Goal: Consume media (video, audio): Consume media (video, audio)

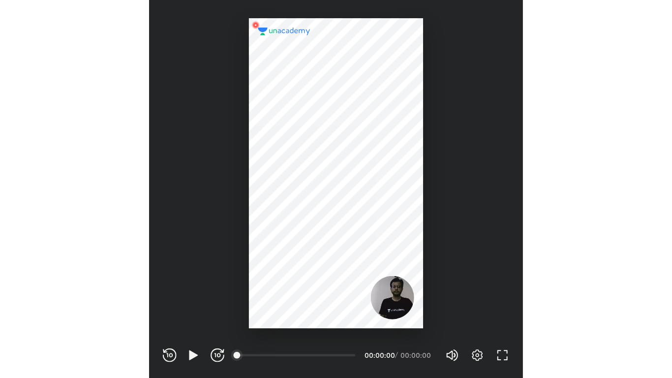
scroll to position [326, 323]
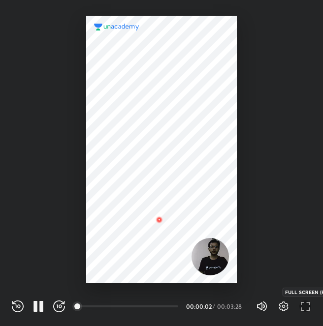
click at [302, 309] on icon "button" at bounding box center [305, 307] width 12 height 12
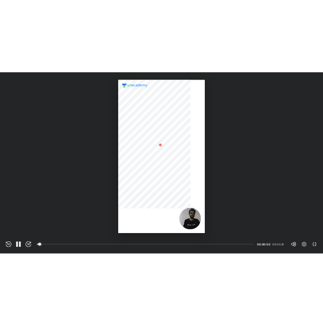
scroll to position [378, 672]
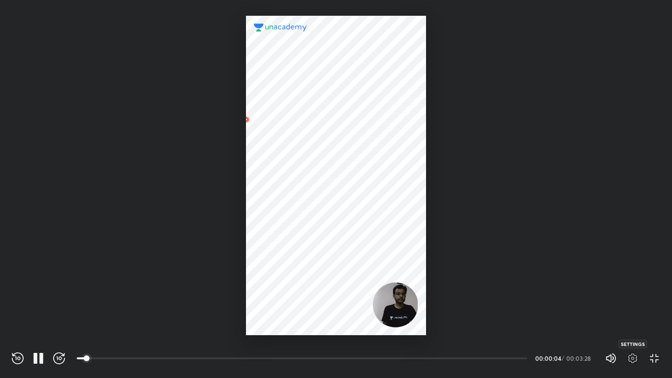
click at [322, 326] on icon "button" at bounding box center [633, 358] width 12 height 12
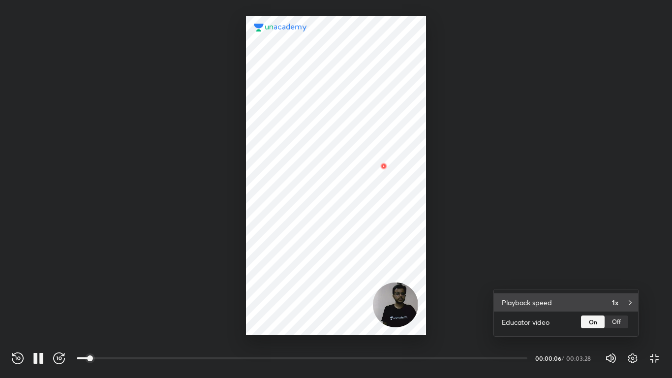
click at [322, 304] on div "1x" at bounding box center [621, 302] width 18 height 10
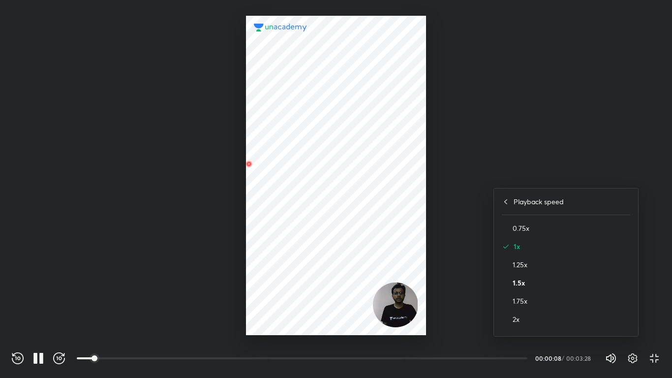
click at [322, 283] on h4 "1.5x" at bounding box center [571, 282] width 118 height 10
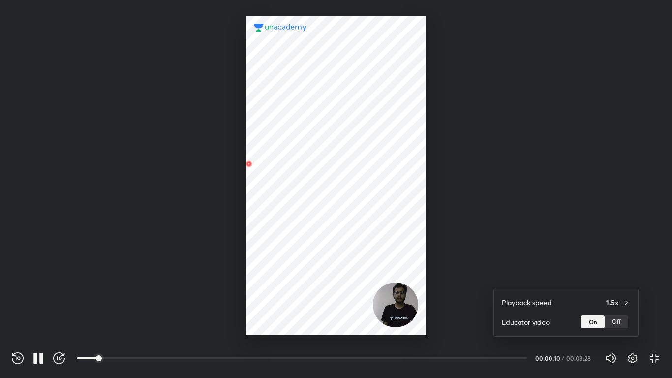
click at [322, 227] on div at bounding box center [336, 189] width 672 height 378
click at [322, 326] on icon "button" at bounding box center [633, 358] width 12 height 12
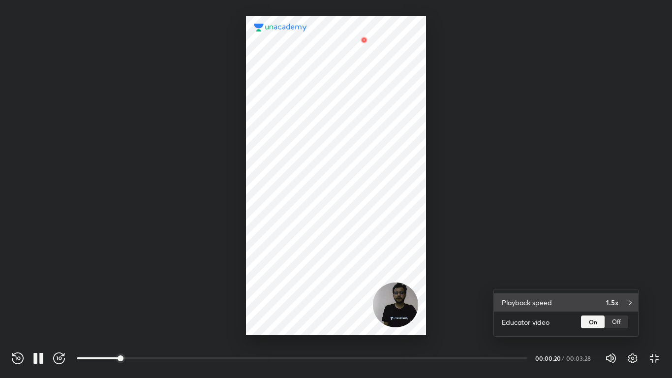
click at [322, 301] on h4 "1.5x" at bounding box center [612, 302] width 12 height 10
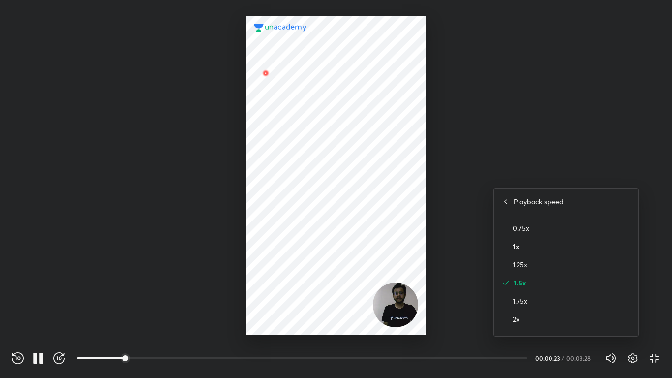
click at [322, 245] on h4 "1x" at bounding box center [571, 246] width 118 height 10
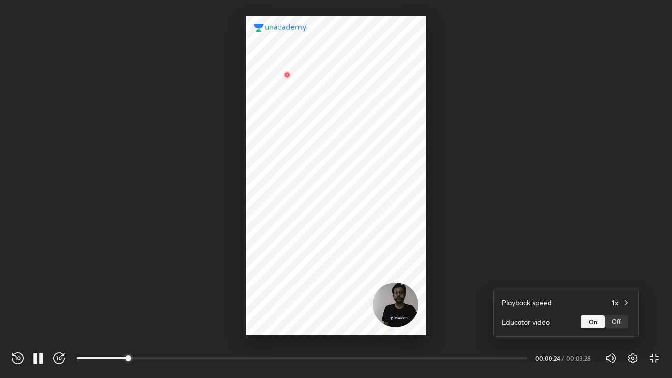
click at [322, 143] on div at bounding box center [336, 189] width 672 height 378
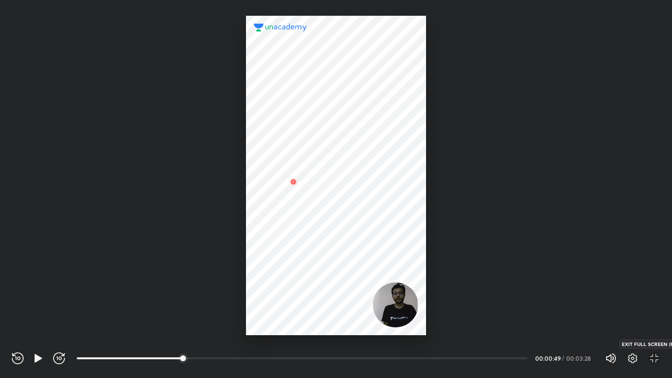
click at [322, 326] on icon "button" at bounding box center [654, 358] width 12 height 12
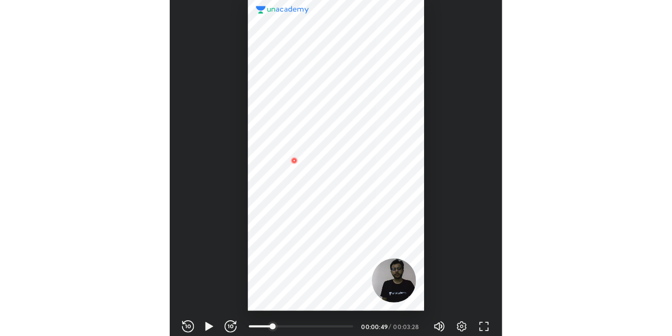
scroll to position [326, 323]
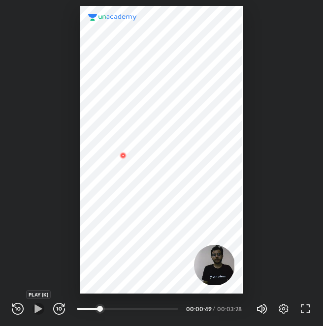
click at [37, 310] on icon "button" at bounding box center [37, 308] width 7 height 8
click at [303, 309] on icon "button" at bounding box center [305, 309] width 12 height 12
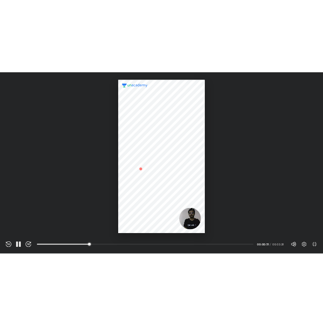
scroll to position [378, 672]
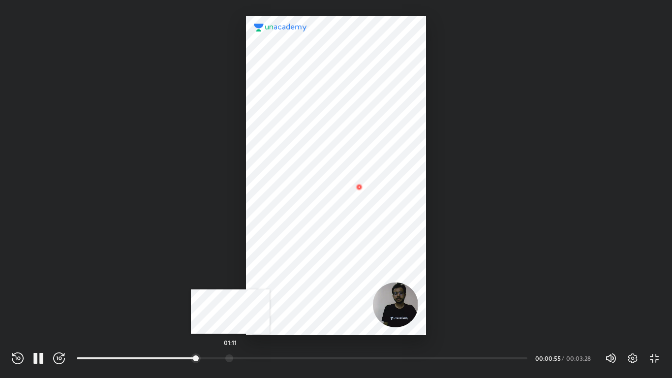
click at [230, 326] on div at bounding box center [229, 358] width 8 height 8
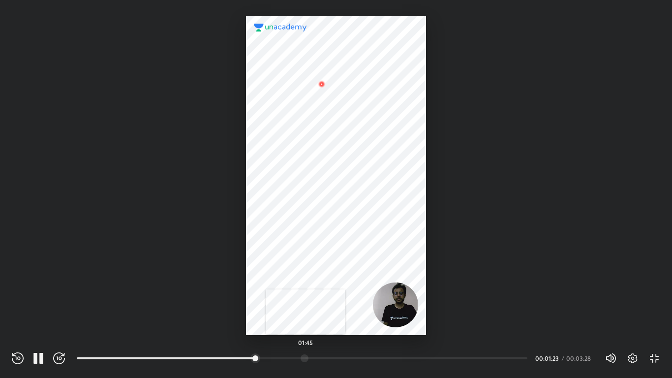
click at [305, 326] on div at bounding box center [305, 358] width 8 height 8
click at [35, 326] on icon "button" at bounding box center [35, 358] width 4 height 11
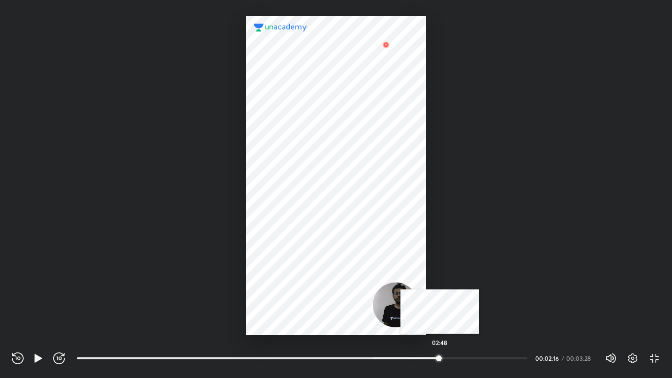
drag, startPoint x: 373, startPoint y: 357, endPoint x: 440, endPoint y: 360, distance: 67.0
click at [322, 326] on div at bounding box center [439, 358] width 8 height 8
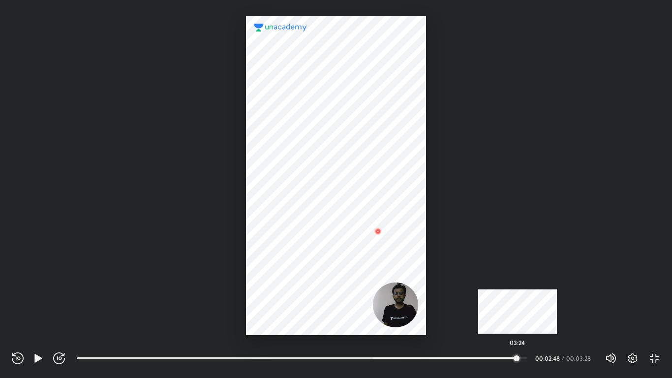
drag, startPoint x: 440, startPoint y: 360, endPoint x: 517, endPoint y: 358, distance: 77.3
click at [322, 326] on div at bounding box center [516, 358] width 8 height 8
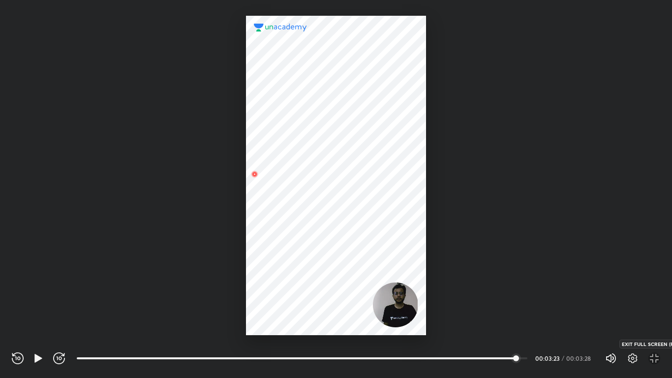
click at [322, 326] on icon "button" at bounding box center [654, 358] width 12 height 12
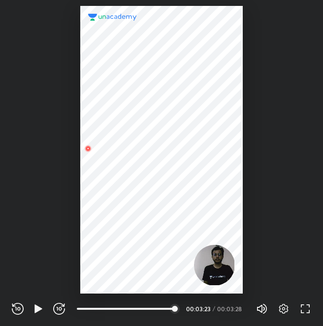
scroll to position [326, 323]
